Goal: Check status: Check status

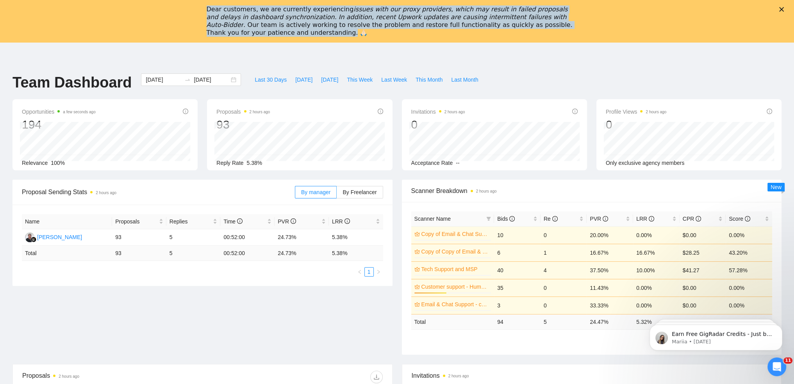
drag, startPoint x: 576, startPoint y: 23, endPoint x: 205, endPoint y: 11, distance: 371.6
click at [205, 11] on div "Dear customers, we are currently experiencing issues with our proxy providers, …" at bounding box center [397, 21] width 794 height 36
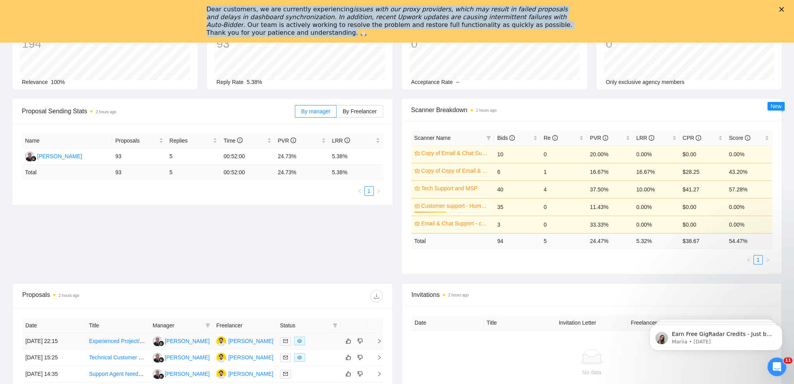
scroll to position [78, 0]
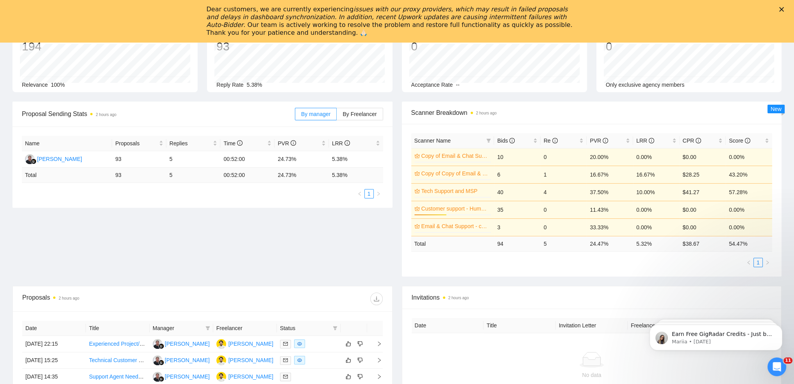
click at [233, 32] on div "Dear customers, we are currently experiencing issues with our proxy providers, …" at bounding box center [391, 20] width 369 height 31
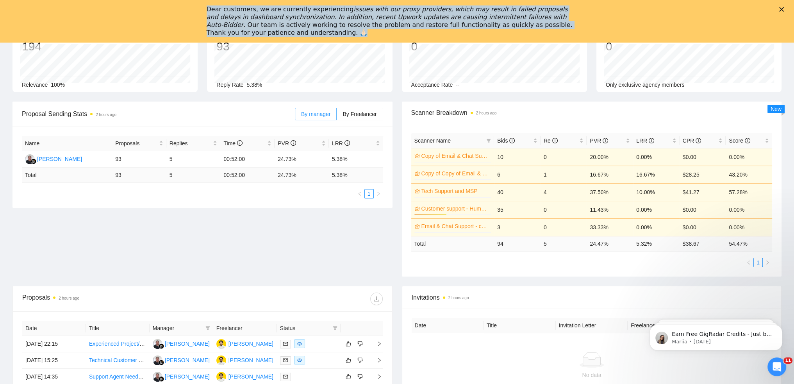
drag, startPoint x: 221, startPoint y: 34, endPoint x: 194, endPoint y: 8, distance: 37.9
click at [194, 8] on div "Dear customers, we are currently experiencing issues with our proxy providers, …" at bounding box center [397, 21] width 794 height 36
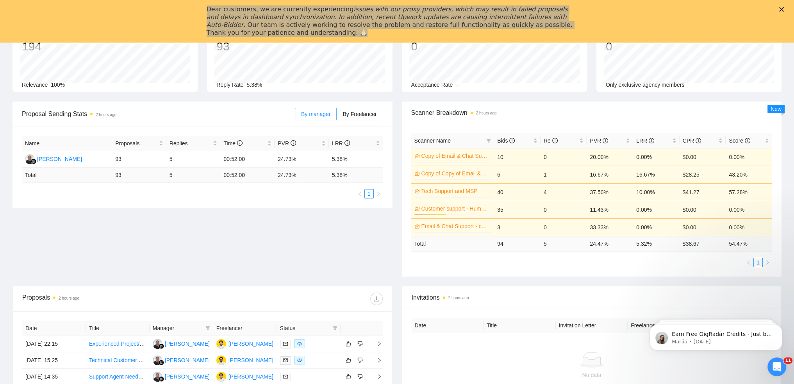
click at [286, 284] on div "Proposal Sending Stats 2 hours ago By manager By Freelancer Name Proposals Repl…" at bounding box center [397, 194] width 778 height 184
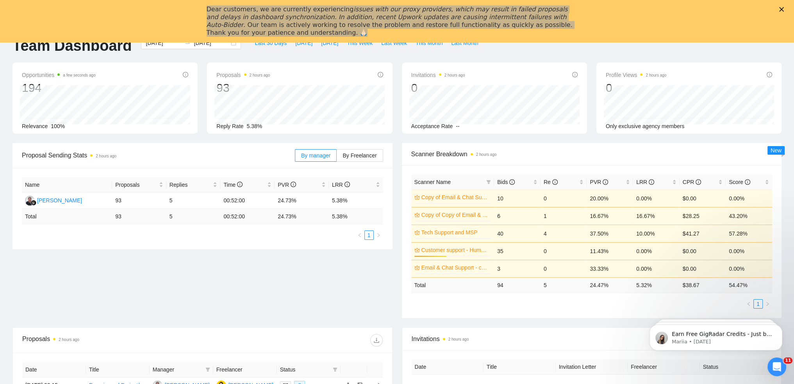
scroll to position [0, 0]
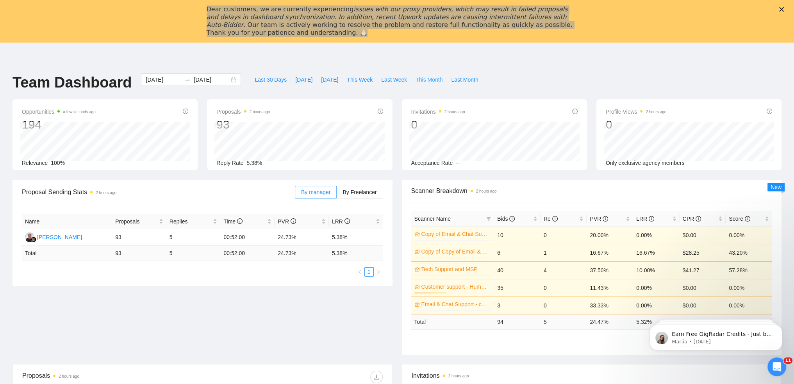
click at [422, 77] on span "This Month" at bounding box center [428, 79] width 27 height 9
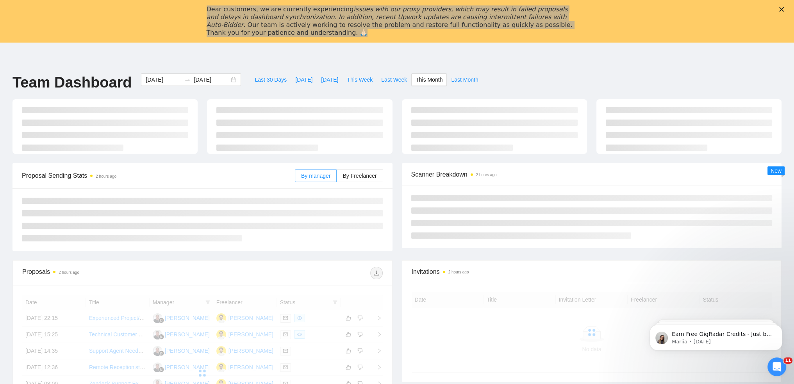
type input "2025-08-01"
type input "2025-08-31"
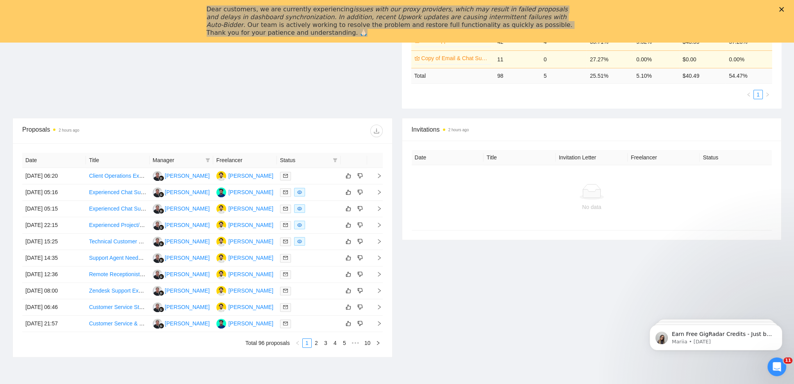
scroll to position [273, 0]
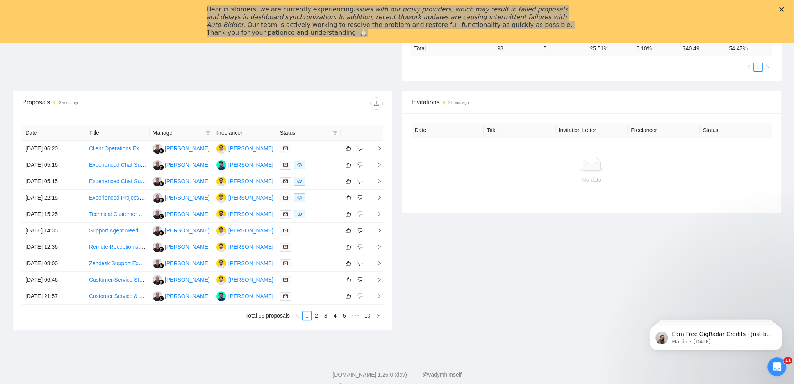
click at [540, 252] on div "Invitations 2 hours ago Date Title Invitation Letter Freelancer Status No data" at bounding box center [591, 210] width 389 height 239
click at [531, 241] on div "Invitations 3 hours ago Date Title Invitation Letter Freelancer Status No data" at bounding box center [591, 210] width 389 height 239
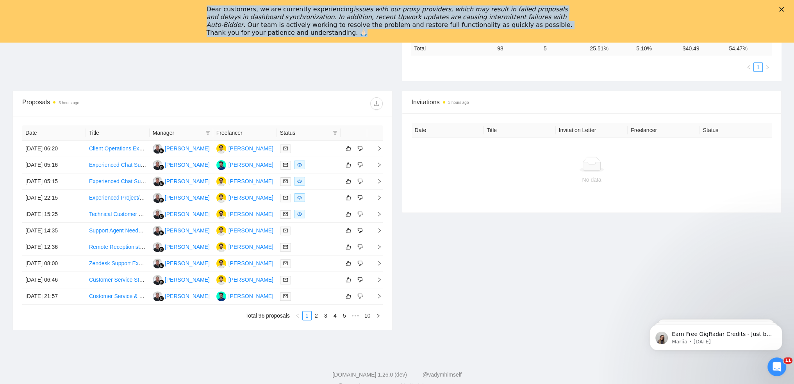
click at [581, 25] on div "Dear customers, we are currently experiencing issues with our proxy providers, …" at bounding box center [394, 21] width 375 height 36
